Goal: Information Seeking & Learning: Learn about a topic

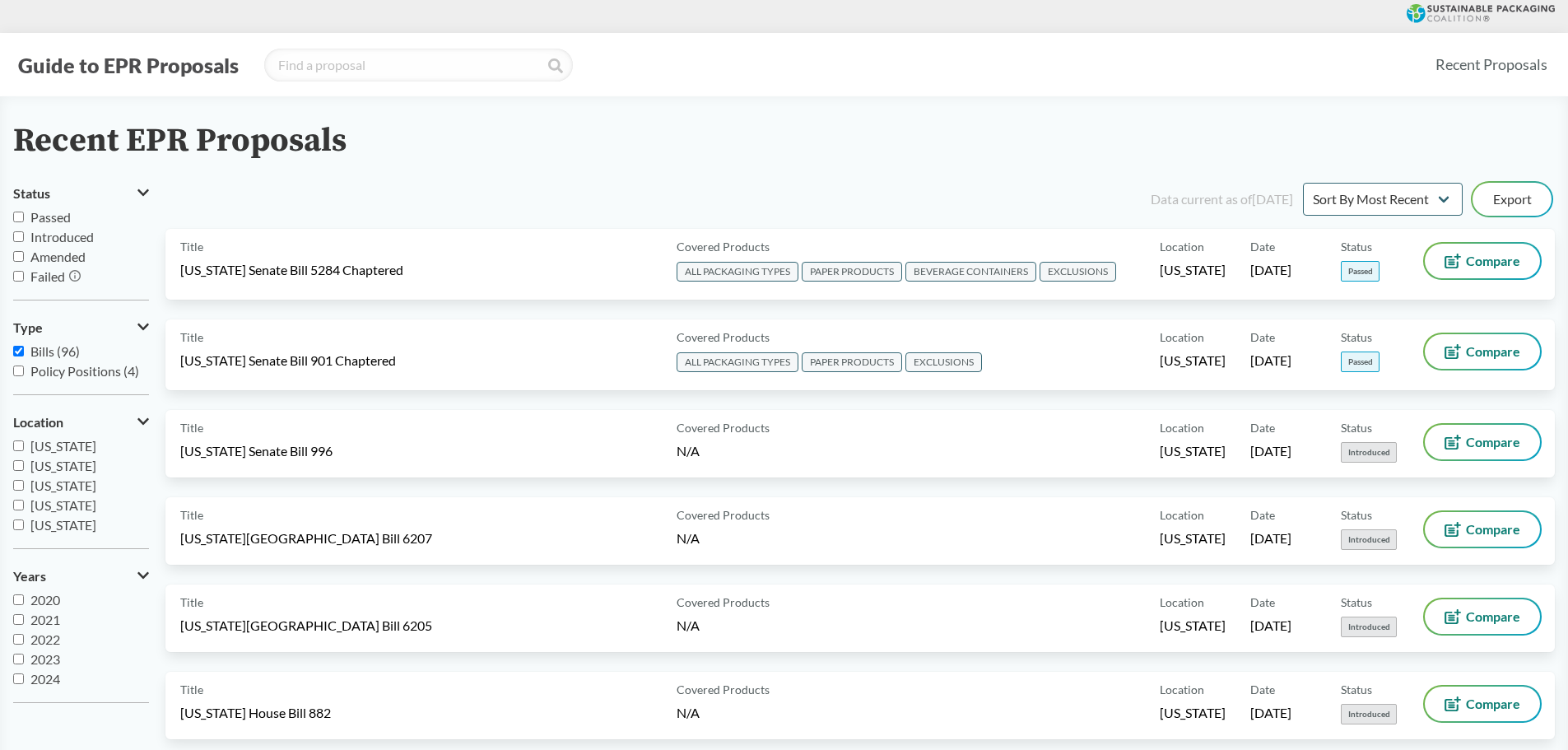
click at [172, 69] on button "Guide to EPR Proposals" at bounding box center [128, 65] width 230 height 26
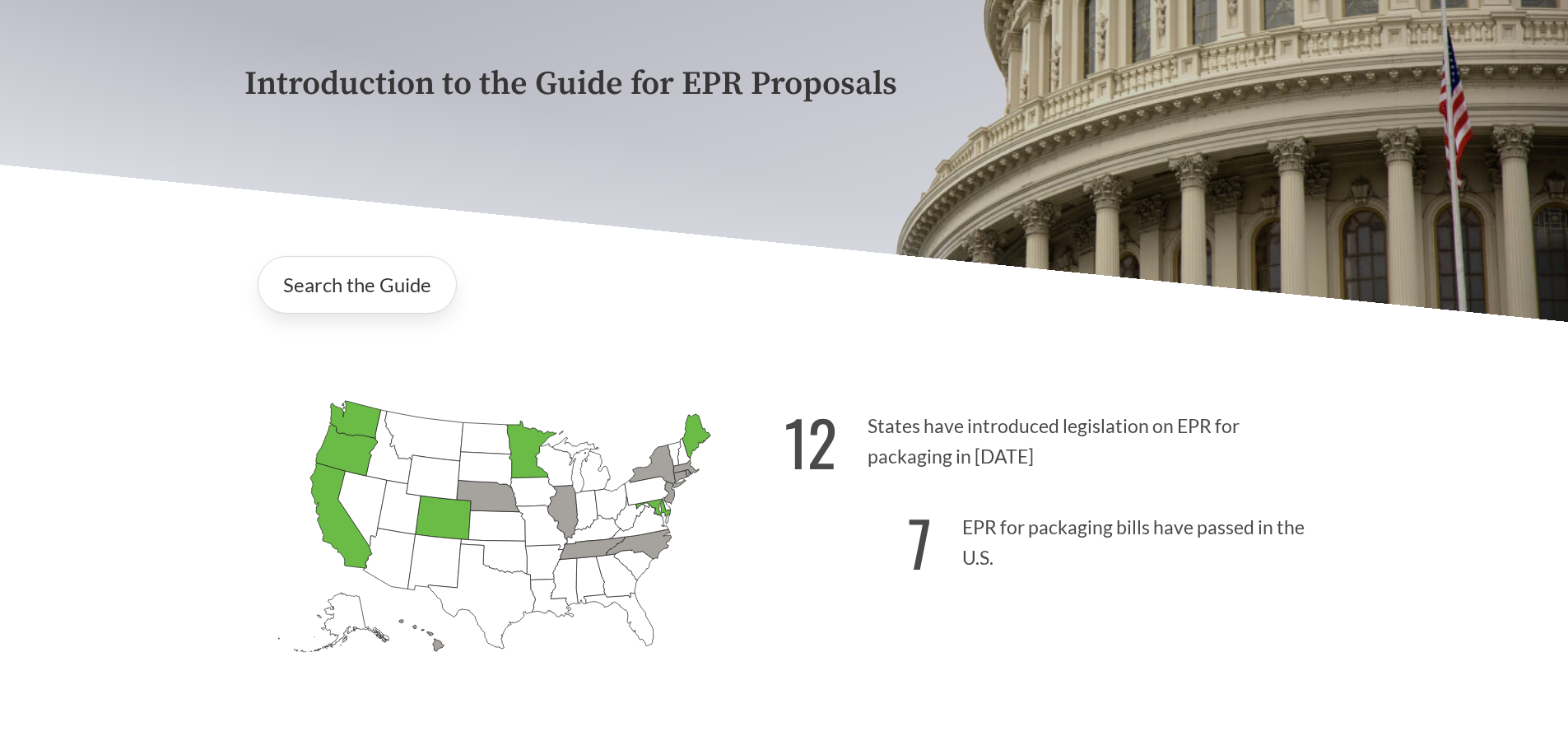
scroll to position [411, 0]
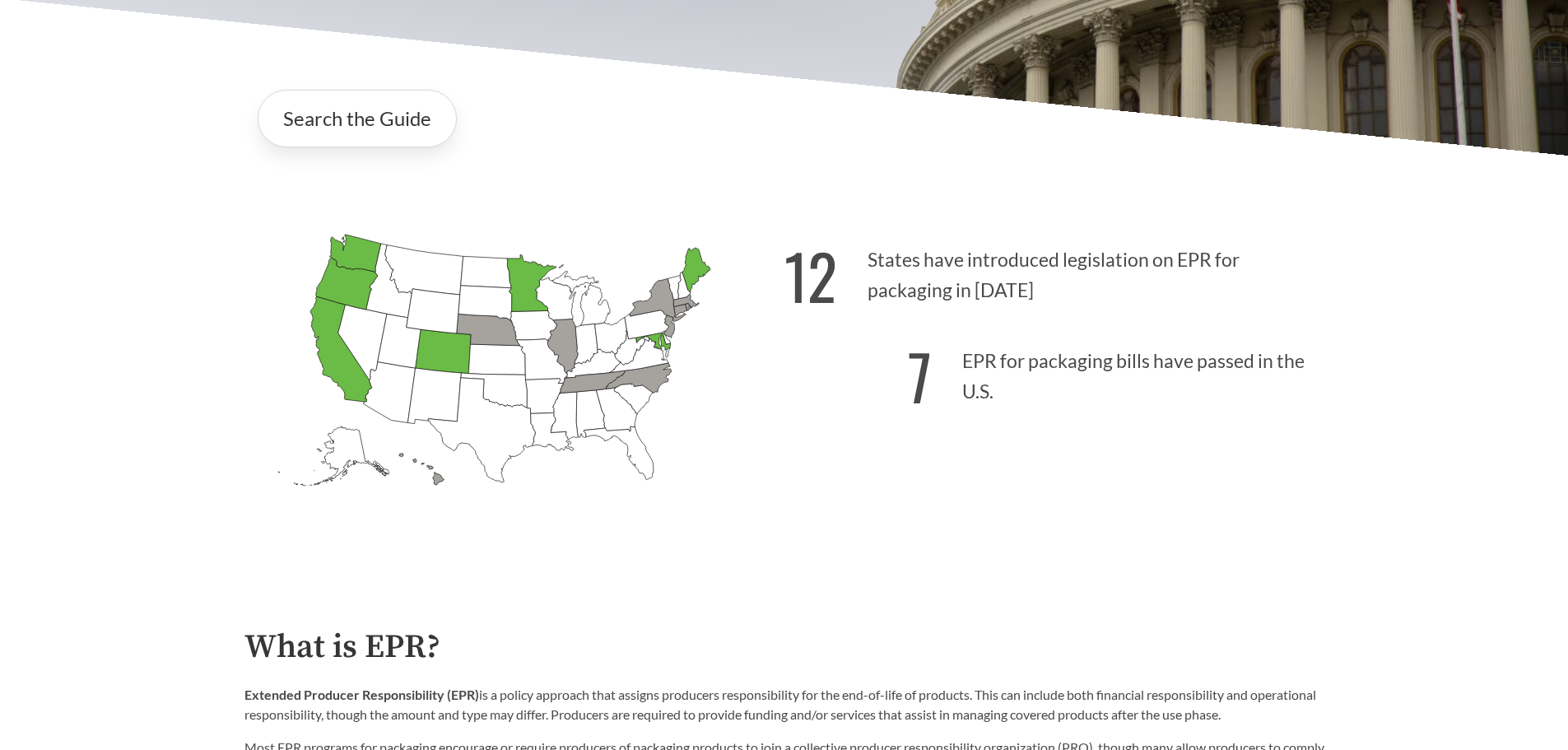
click at [548, 324] on icon "[US_STATE] Introduced:" at bounding box center [533, 326] width 46 height 31
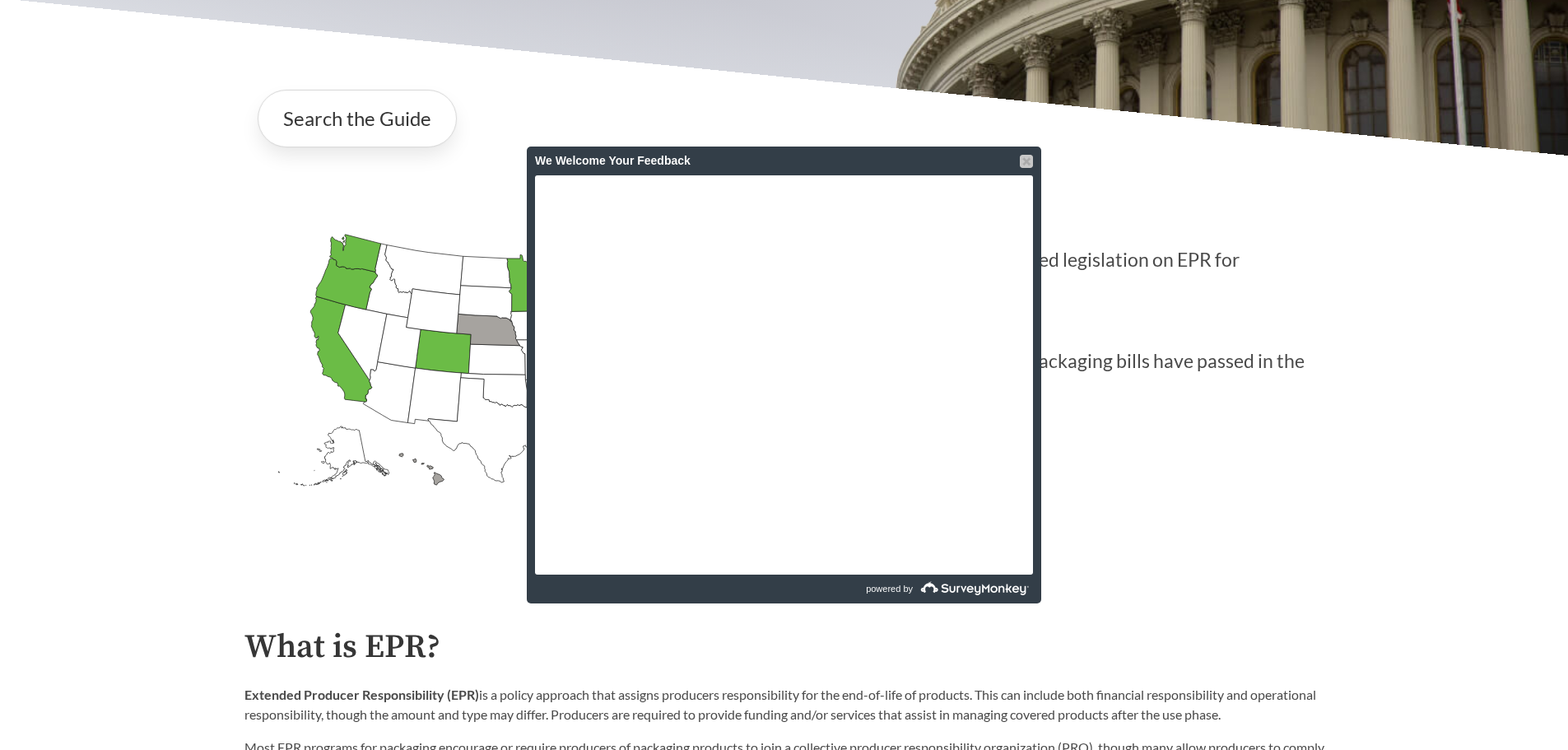
click at [1026, 157] on div at bounding box center [1026, 162] width 13 height 13
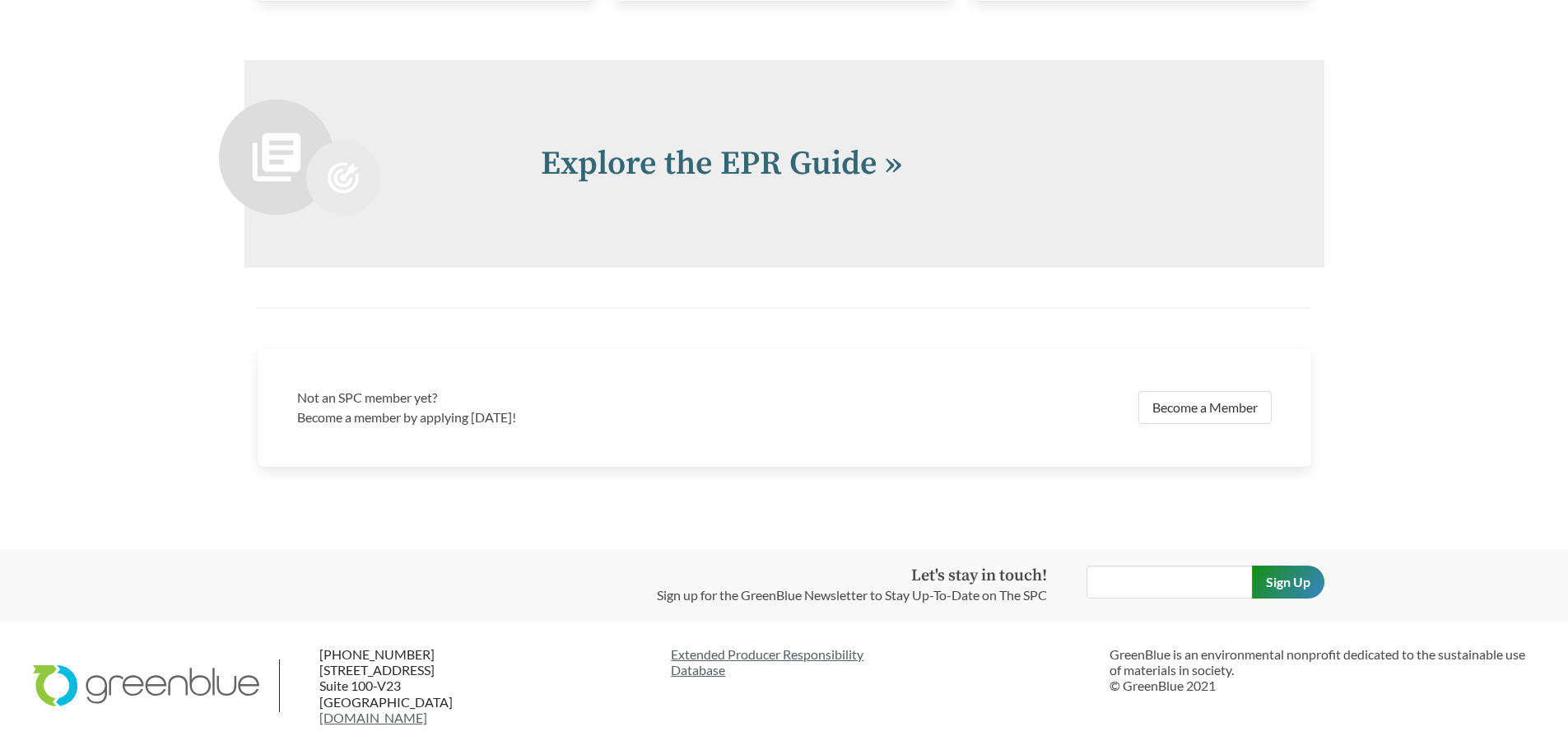
scroll to position [3374, 0]
click at [795, 185] on link "Explore the EPR Guide »" at bounding box center [720, 163] width 361 height 41
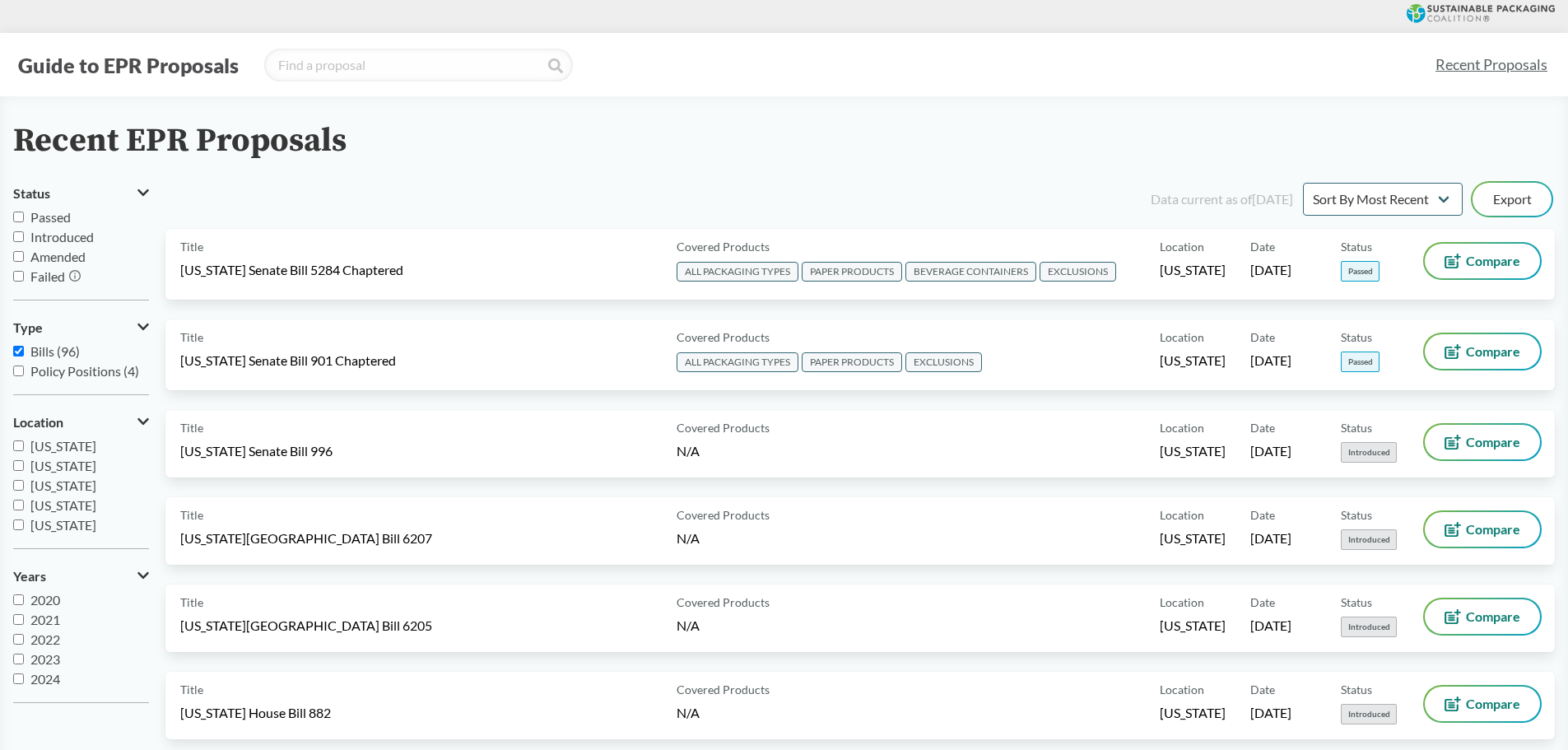
click at [142, 330] on icon at bounding box center [143, 327] width 11 height 13
click at [142, 330] on icon at bounding box center [144, 327] width 6 height 11
click at [21, 218] on input "Passed" at bounding box center [19, 217] width 11 height 11
checkbox input "true"
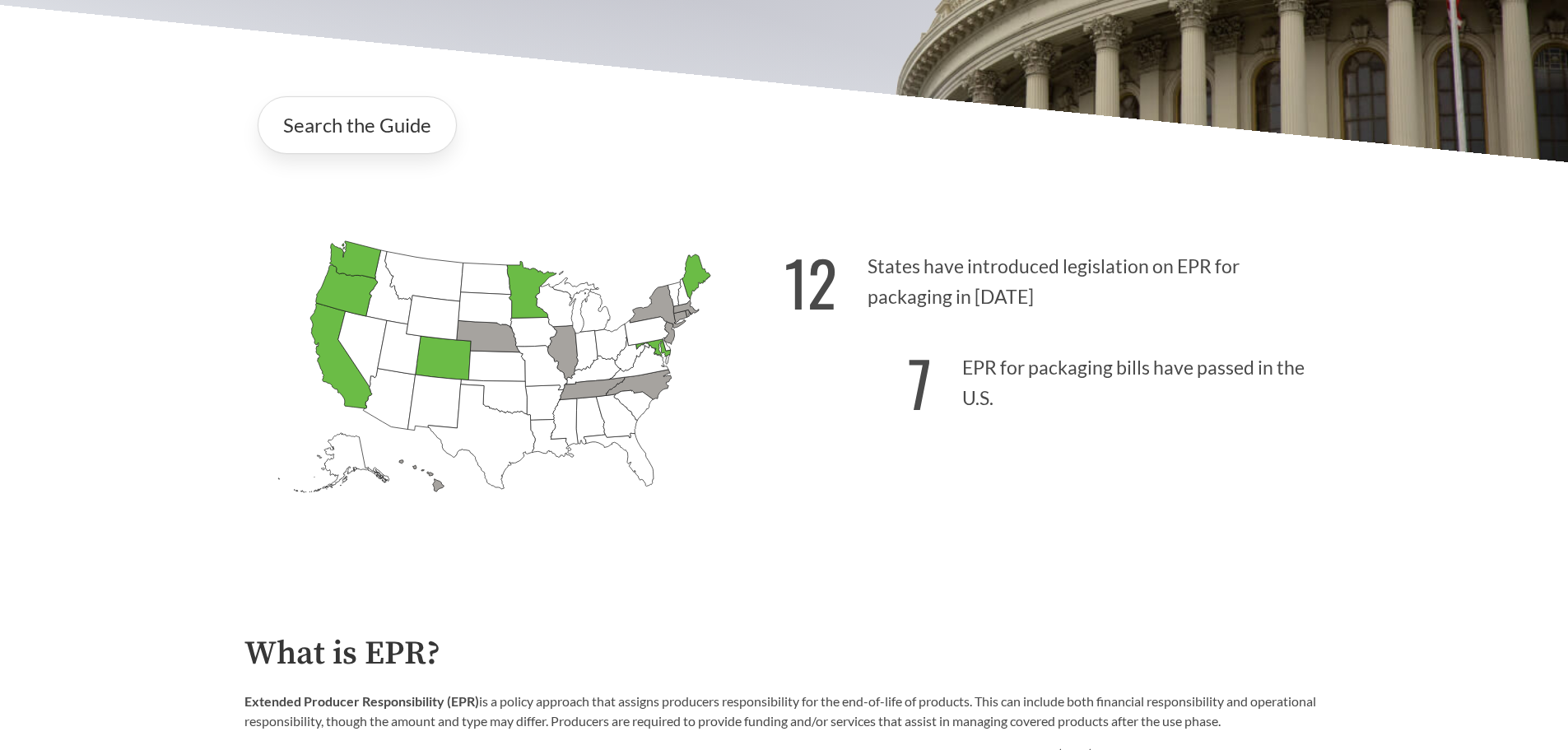
scroll to position [494, 0]
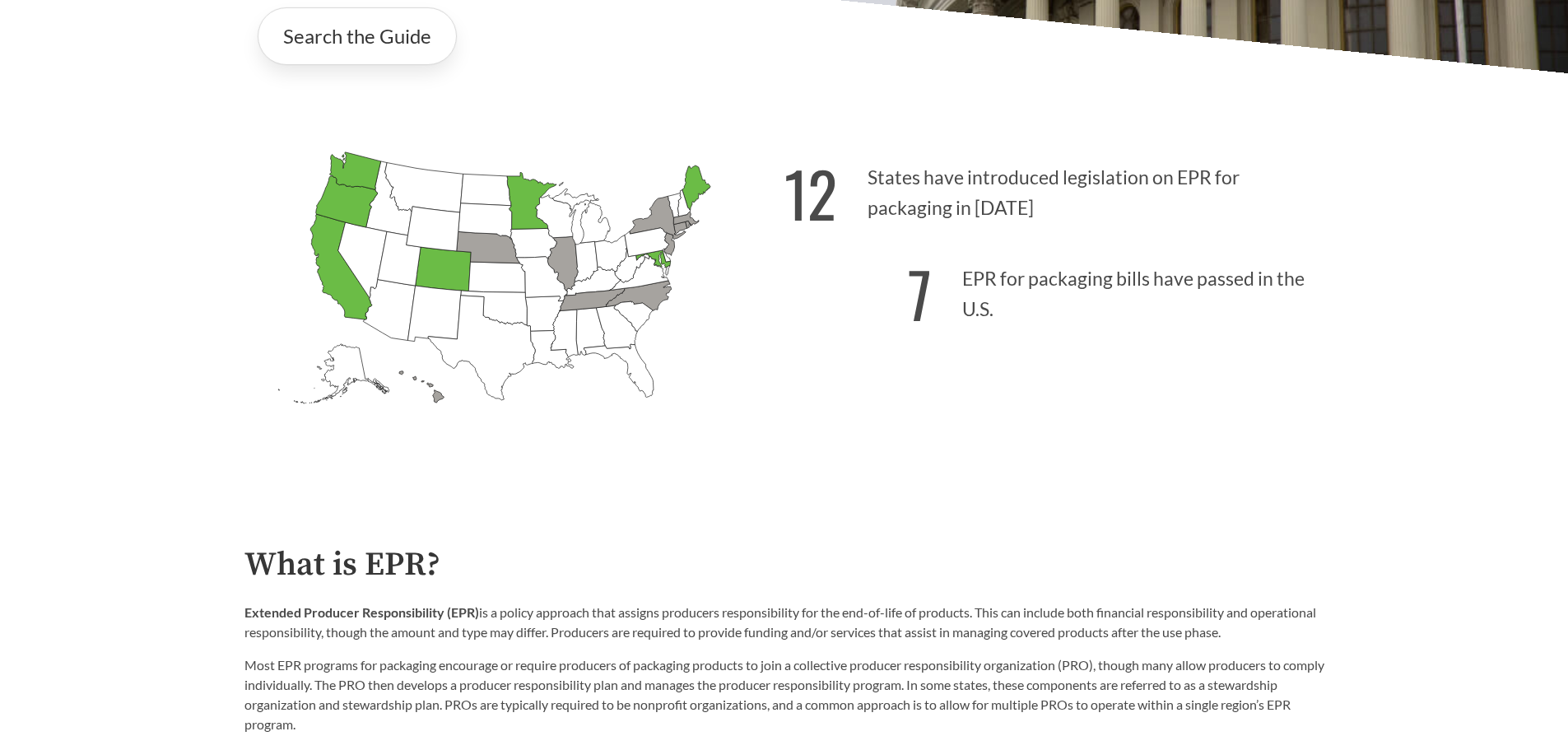
click at [568, 264] on icon "[US_STATE] Introduced: 2" at bounding box center [563, 264] width 31 height 55
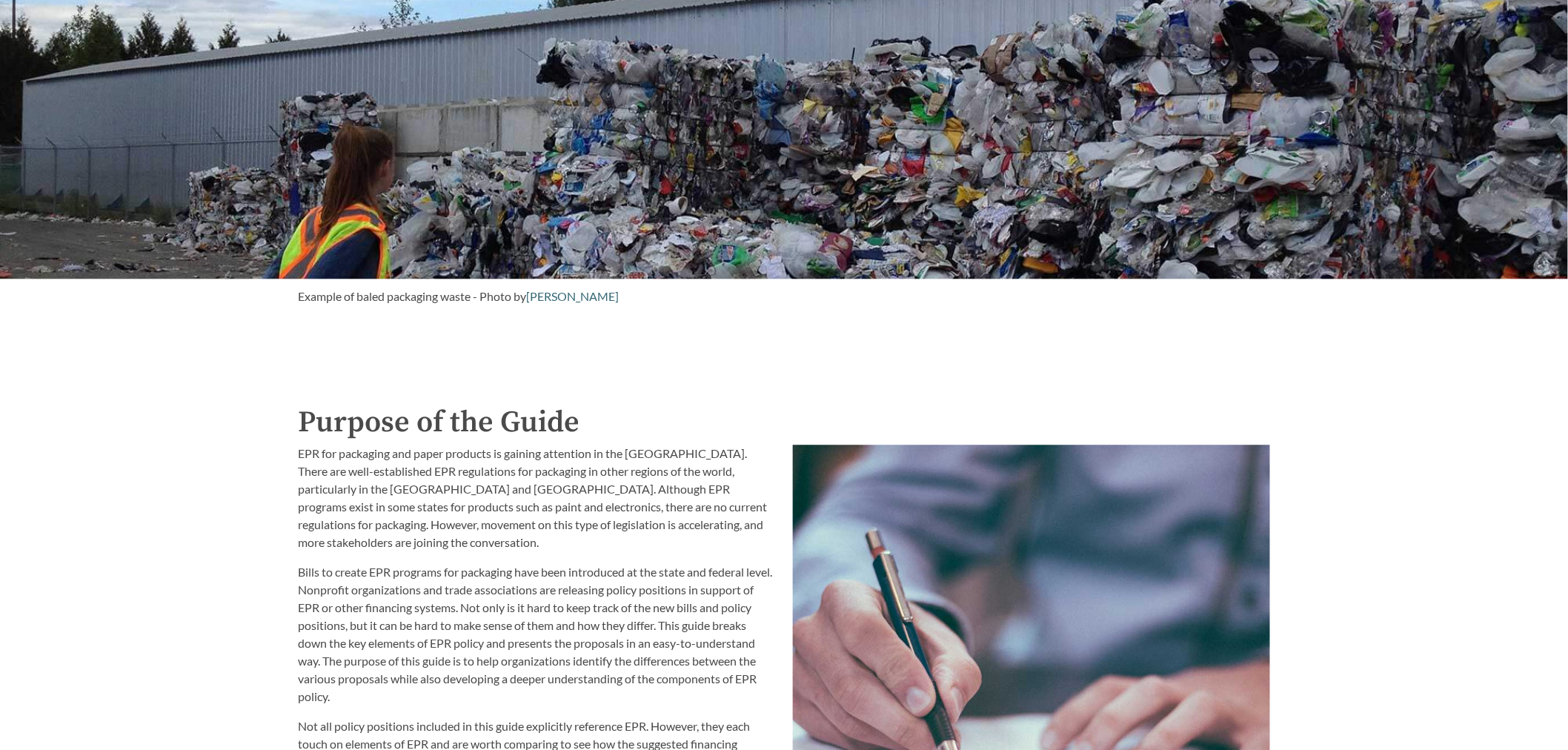
scroll to position [1348, 0]
